Goal: Book appointment/travel/reservation

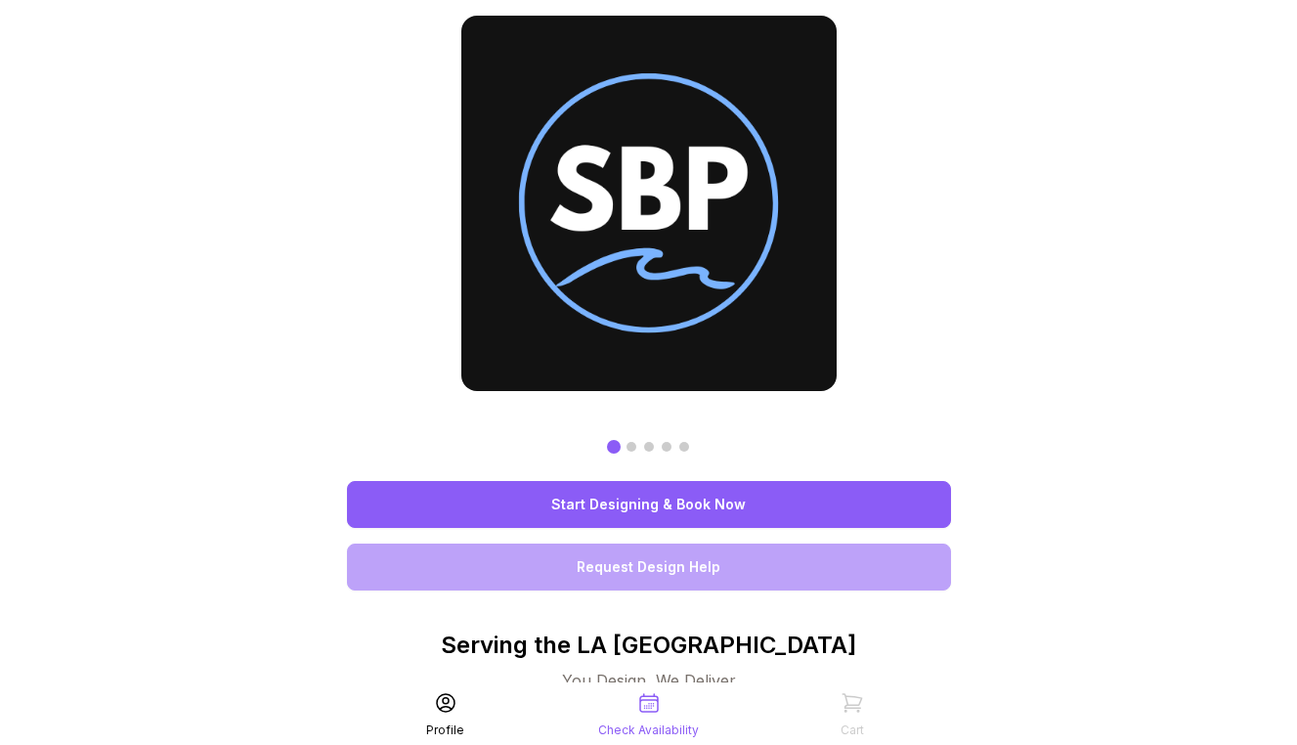
click at [749, 500] on link "Start Designing & Book Now" at bounding box center [649, 504] width 604 height 47
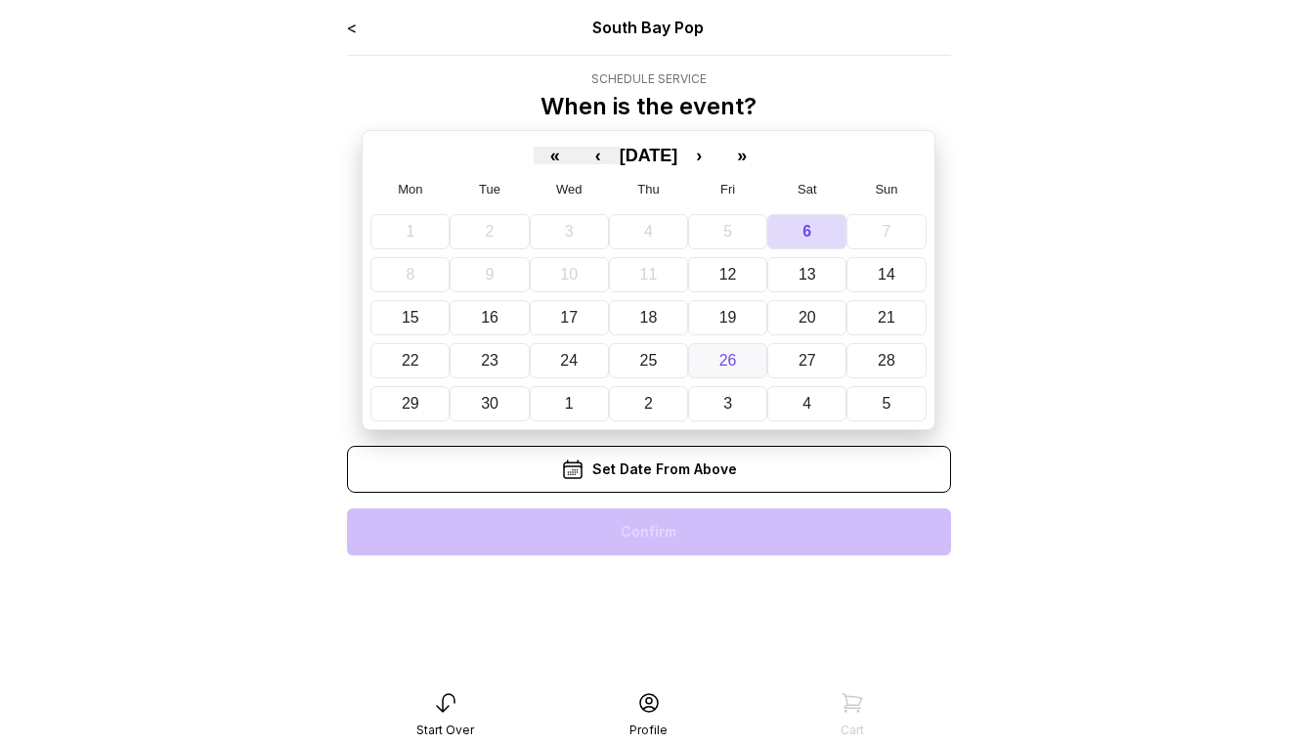
click at [728, 368] on button "26" at bounding box center [727, 360] width 79 height 35
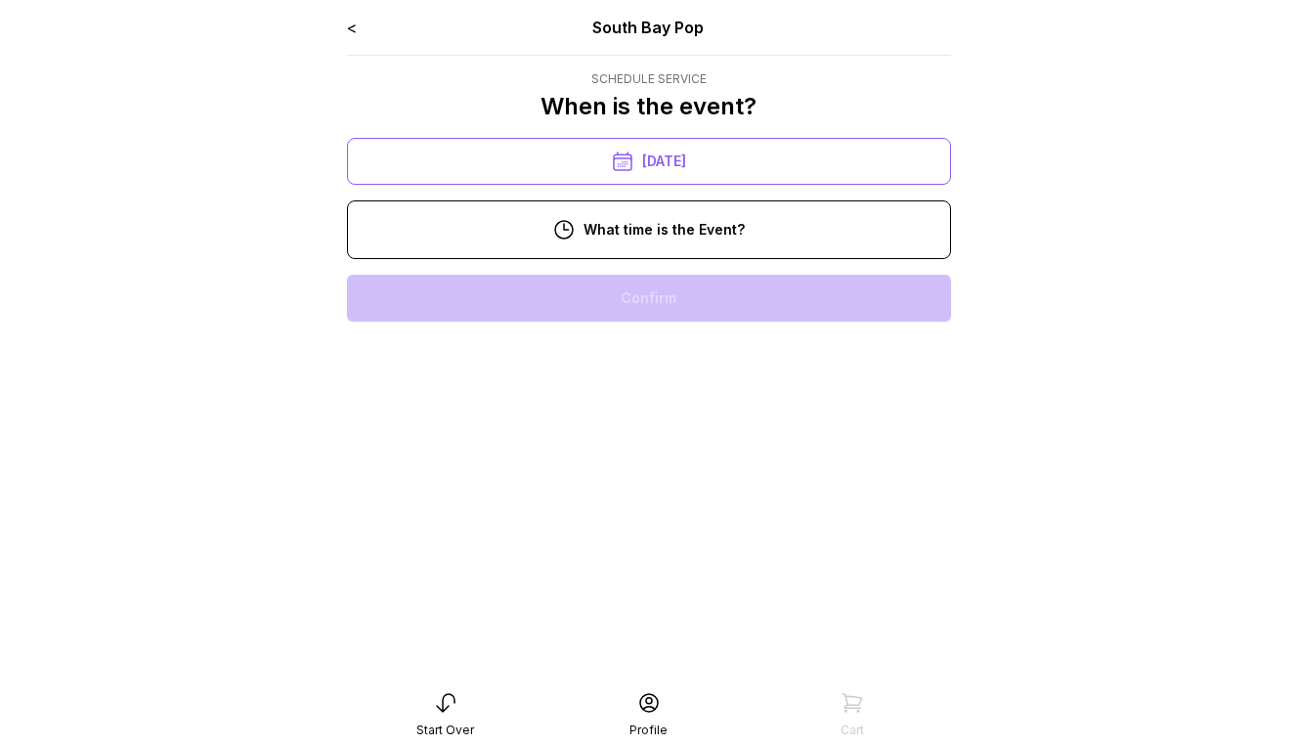
click at [675, 363] on div "11:00 am" at bounding box center [649, 360] width 573 height 47
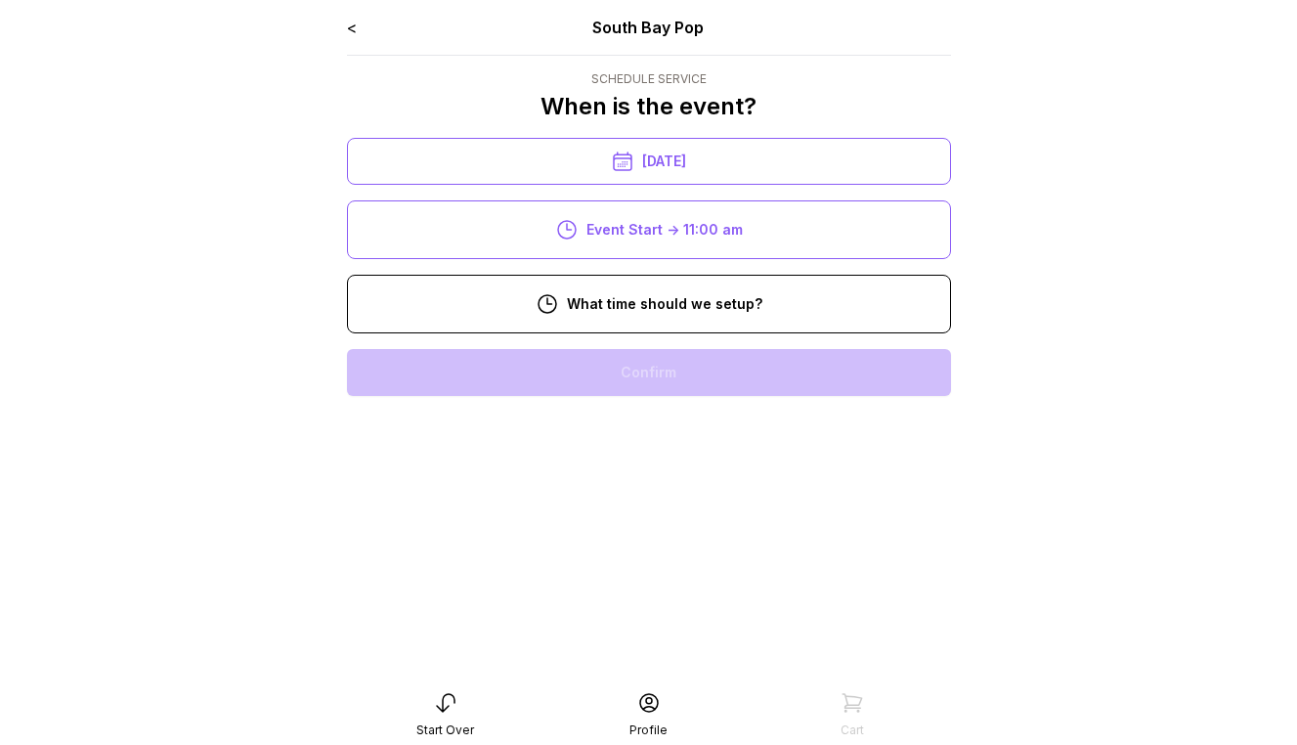
click at [665, 418] on div "9:00 am" at bounding box center [649, 434] width 573 height 47
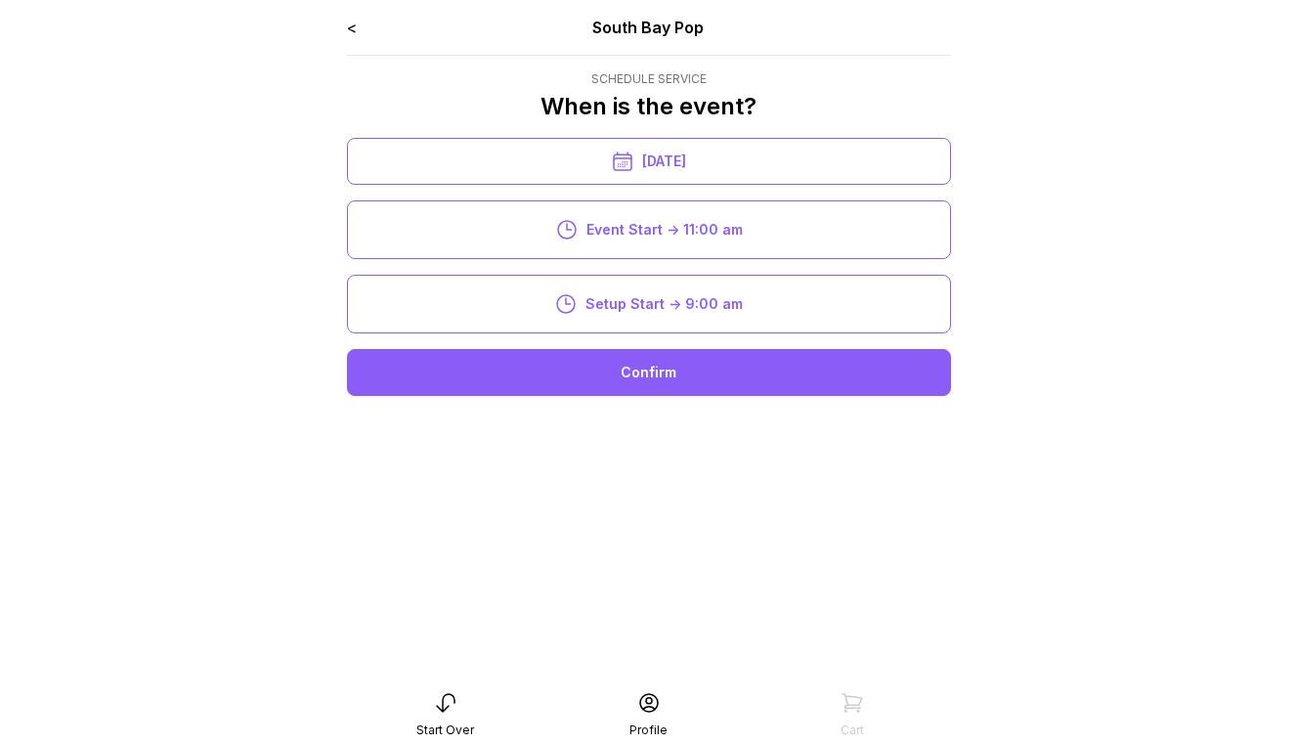
click at [649, 383] on div "Confirm" at bounding box center [649, 372] width 604 height 47
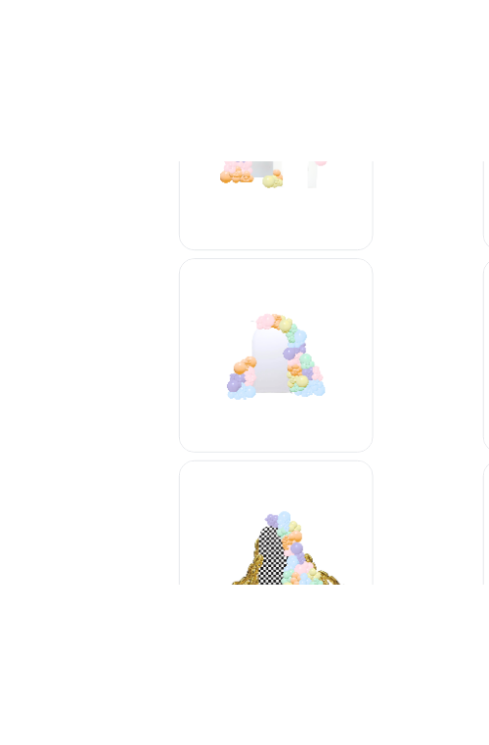
scroll to position [349, 0]
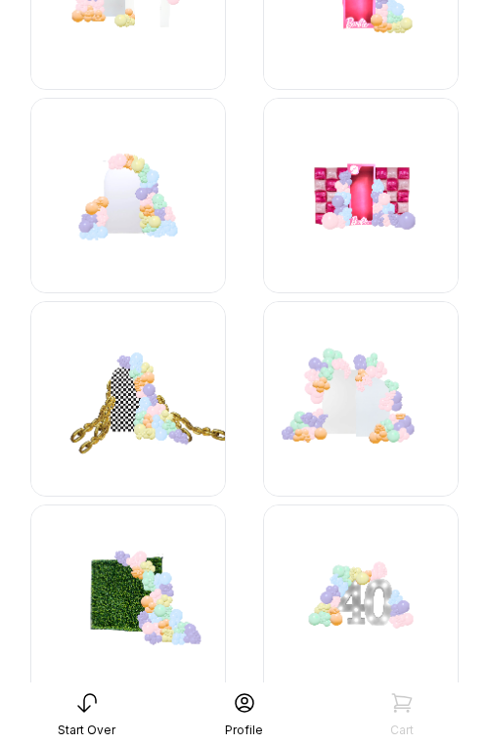
click at [154, 376] on img at bounding box center [127, 398] width 195 height 195
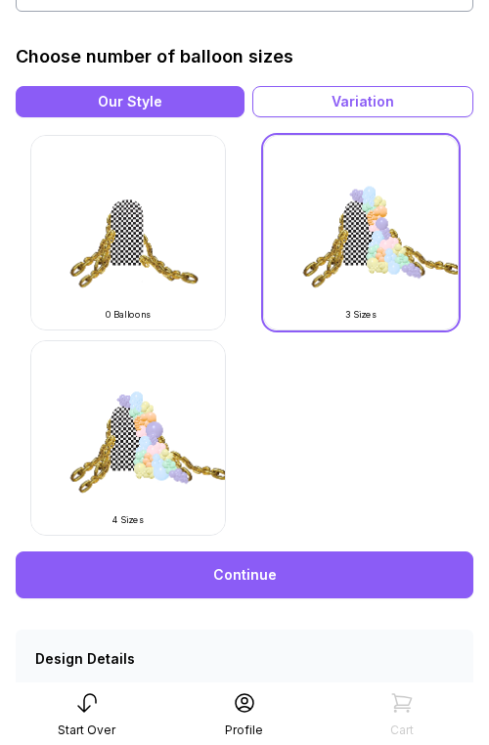
scroll to position [609, 0]
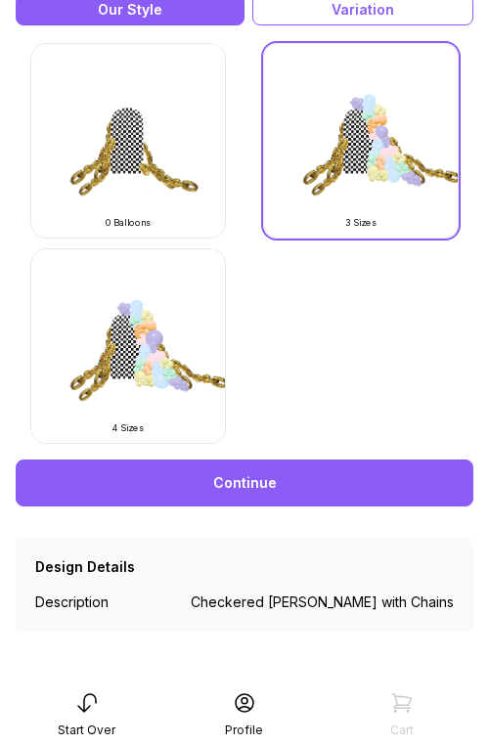
click at [308, 481] on link "Continue" at bounding box center [244, 482] width 457 height 47
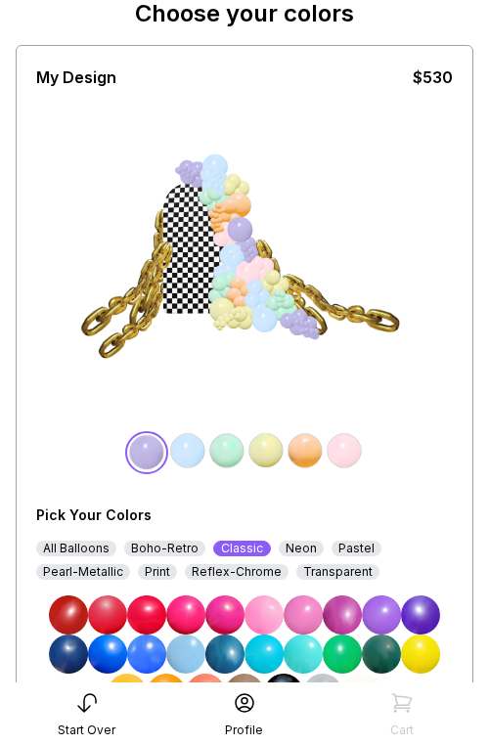
scroll to position [121, 0]
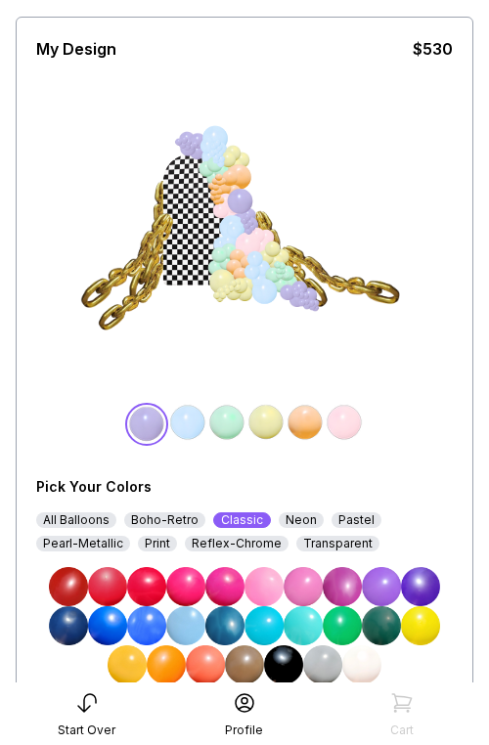
click at [66, 520] on div "All Balloons" at bounding box center [76, 520] width 80 height 16
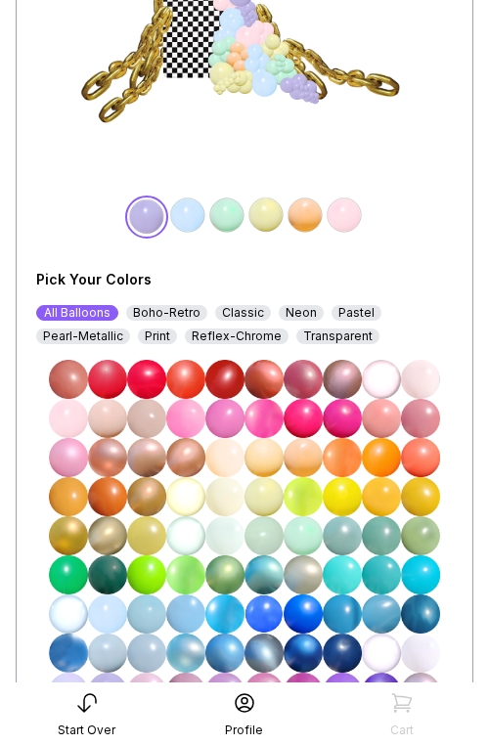
scroll to position [330, 0]
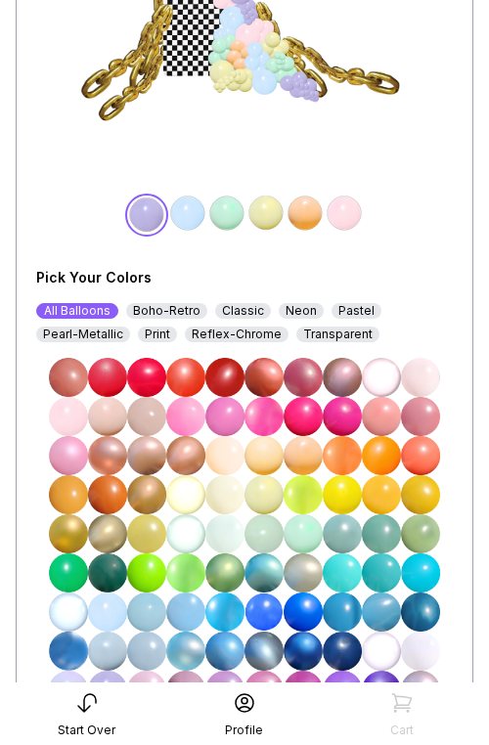
click at [150, 578] on img at bounding box center [146, 572] width 39 height 39
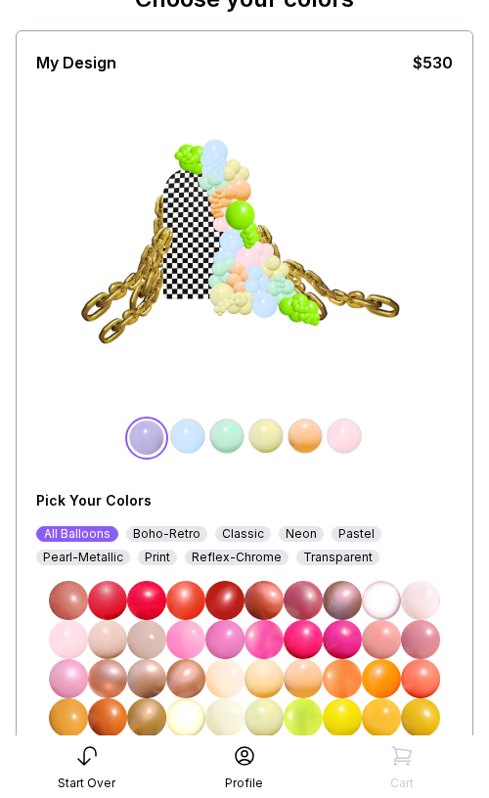
scroll to position [106, 0]
